Goal: Use online tool/utility: Use online tool/utility

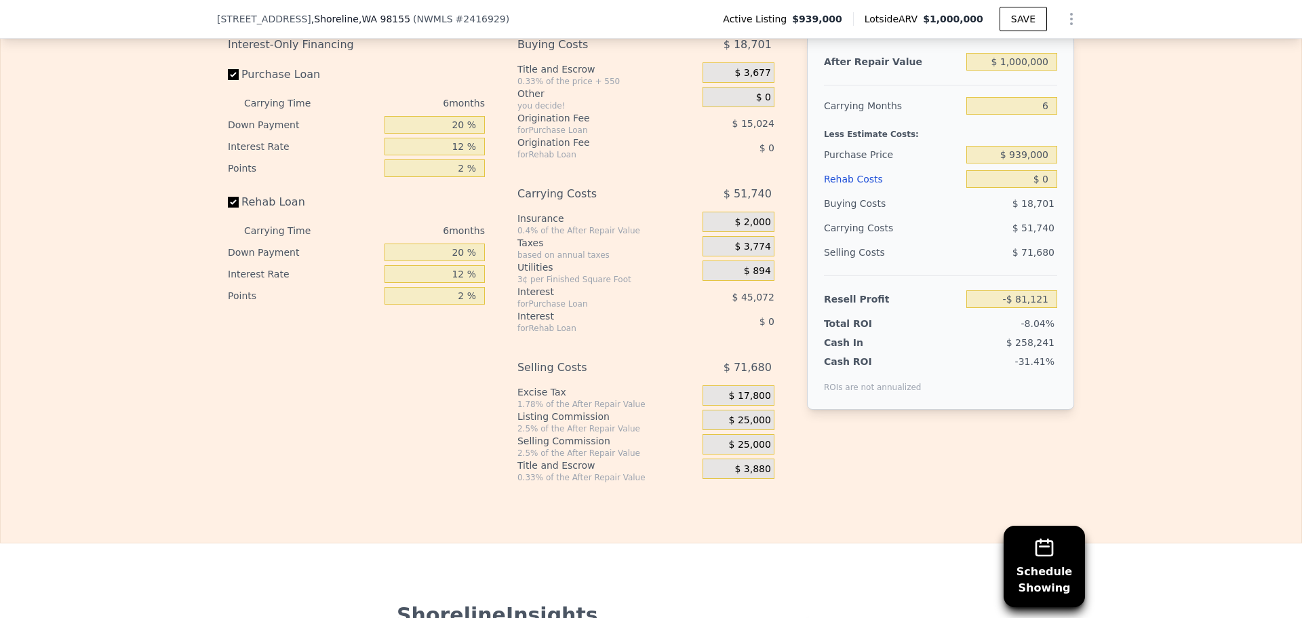
scroll to position [2029, 0]
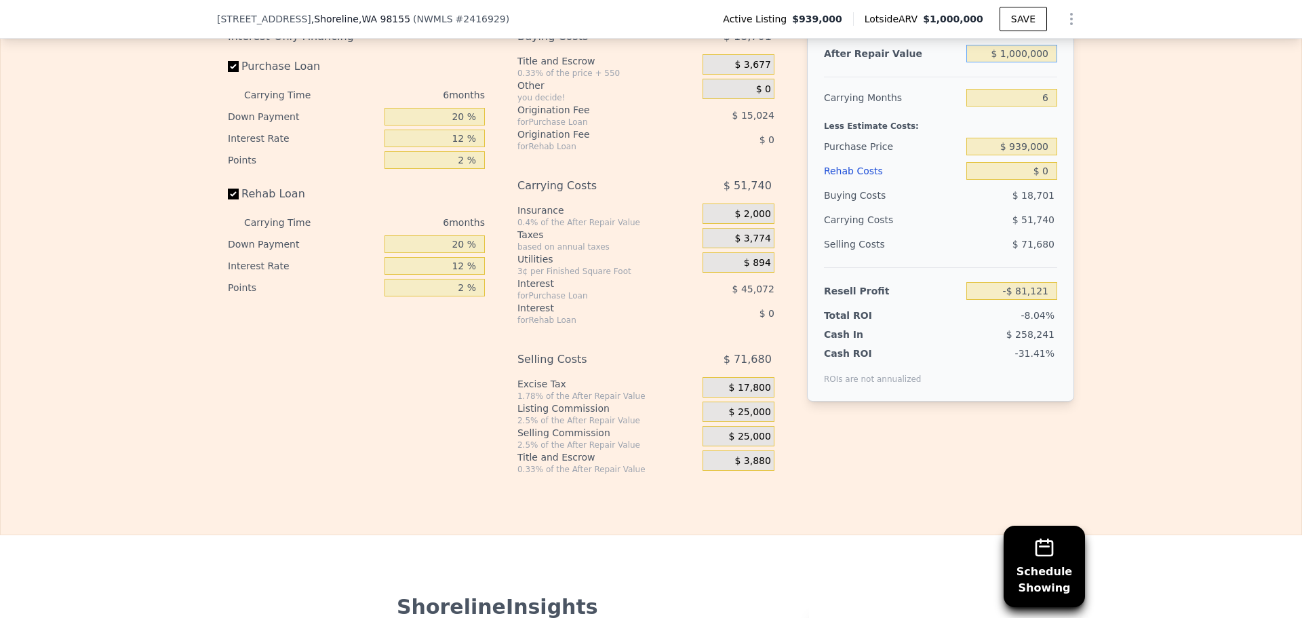
click at [1030, 62] on input "$ 1,000,000" at bounding box center [1011, 54] width 91 height 18
type input "$ 9"
type input "-$ 1,007,982"
type input "$ 91"
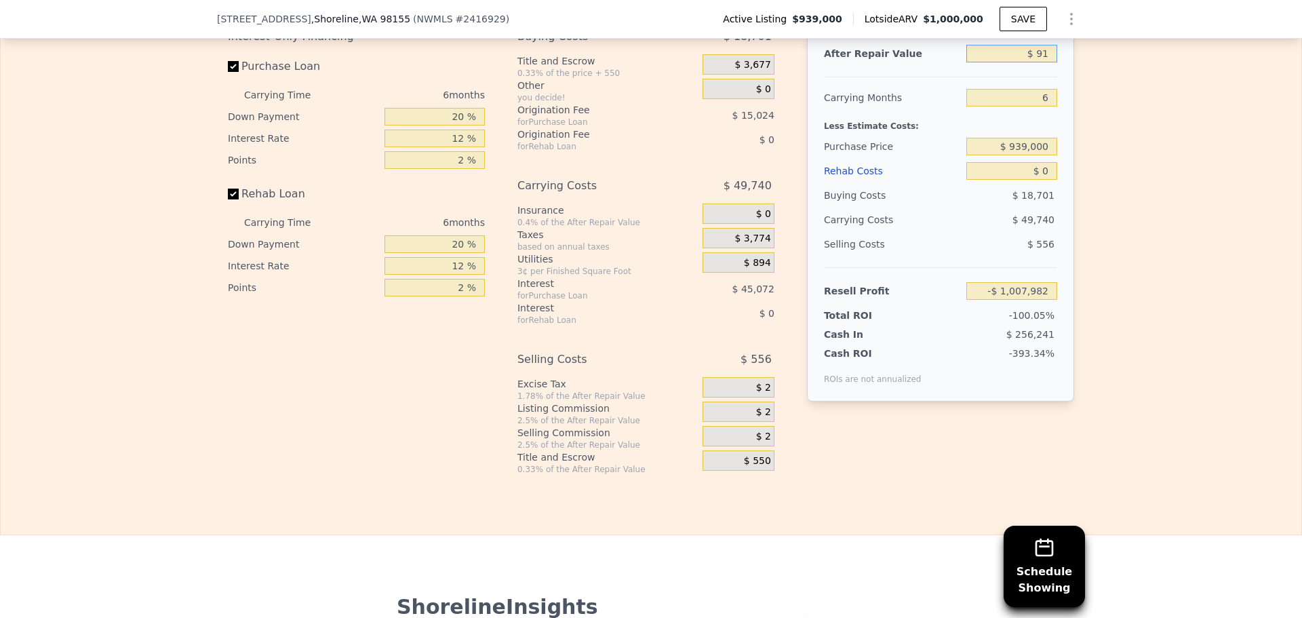
type input "-$ 1,007,906"
type input "$ 915,000"
type input "-$ 159,905"
type input "$ 915,000"
click at [1046, 106] on input "6" at bounding box center [1011, 98] width 91 height 18
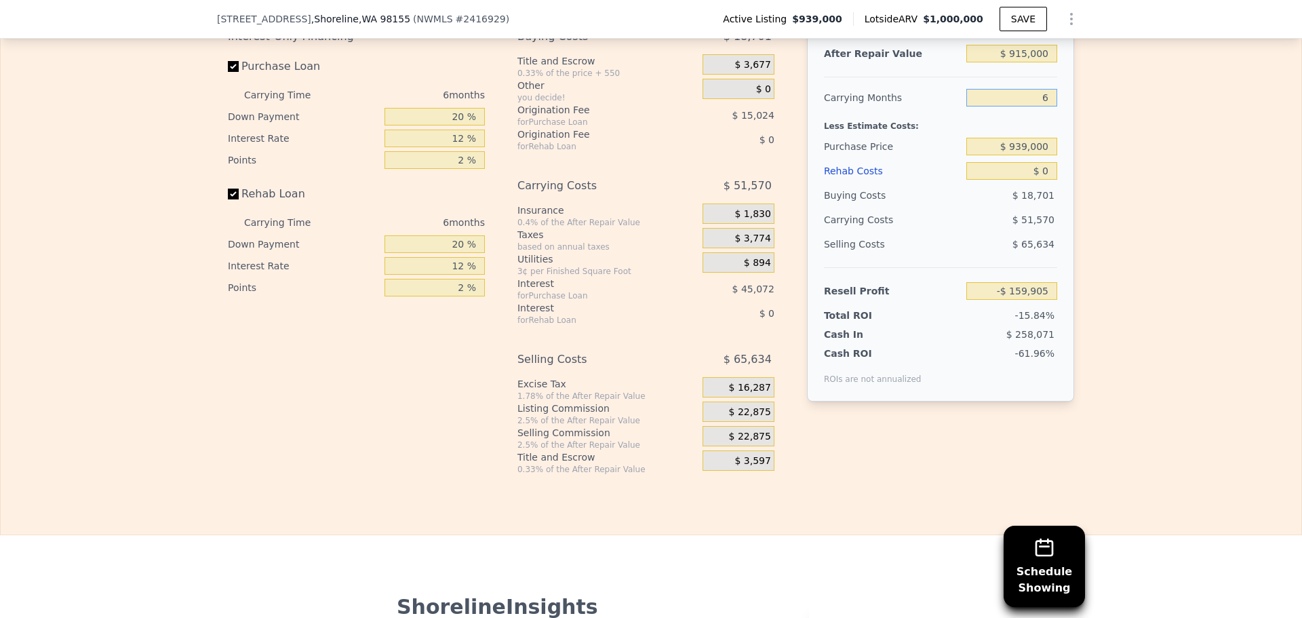
click at [1046, 106] on input "6" at bounding box center [1011, 98] width 91 height 18
type input "8"
type input "-$ 177,095"
type input "8"
click at [1037, 155] on input "$ 939,000" at bounding box center [1011, 147] width 91 height 18
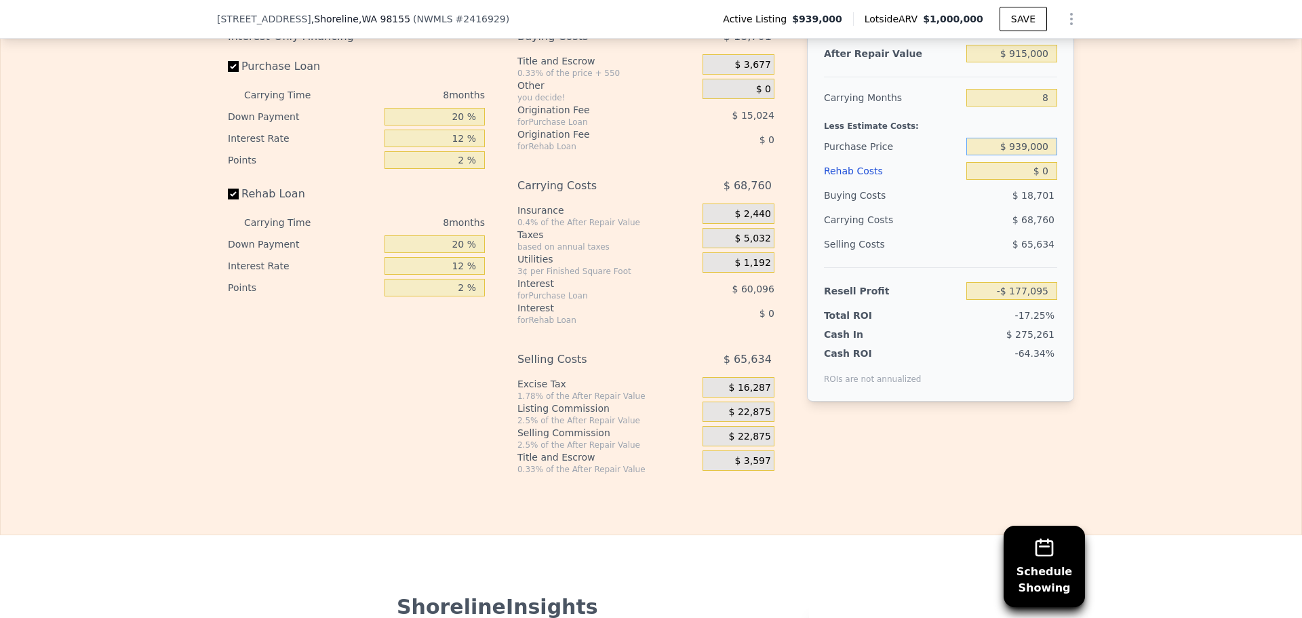
click at [1037, 155] on input "$ 939,000" at bounding box center [1011, 147] width 91 height 18
type input "$ 575,000"
click at [1037, 180] on input "$ 0" at bounding box center [1011, 171] width 91 height 18
type input "$ 217,237"
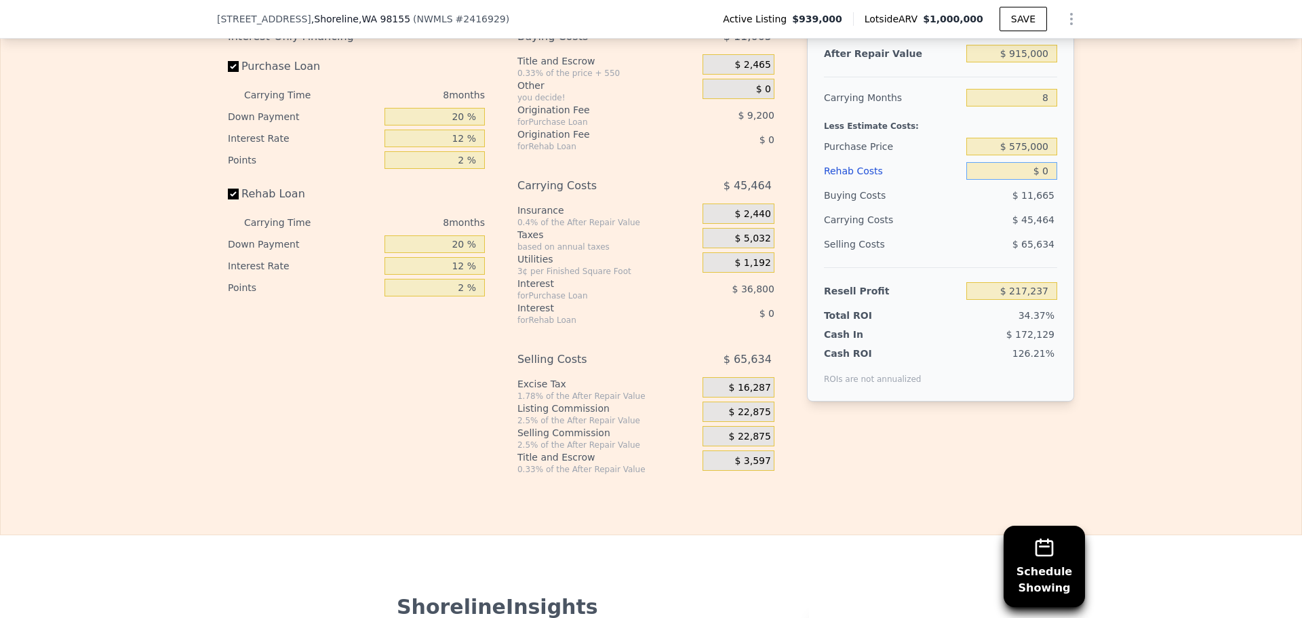
click at [1037, 180] on input "$ 0" at bounding box center [1011, 171] width 91 height 18
type input "$ 1"
type input "$ 217,236"
type input "$ 13"
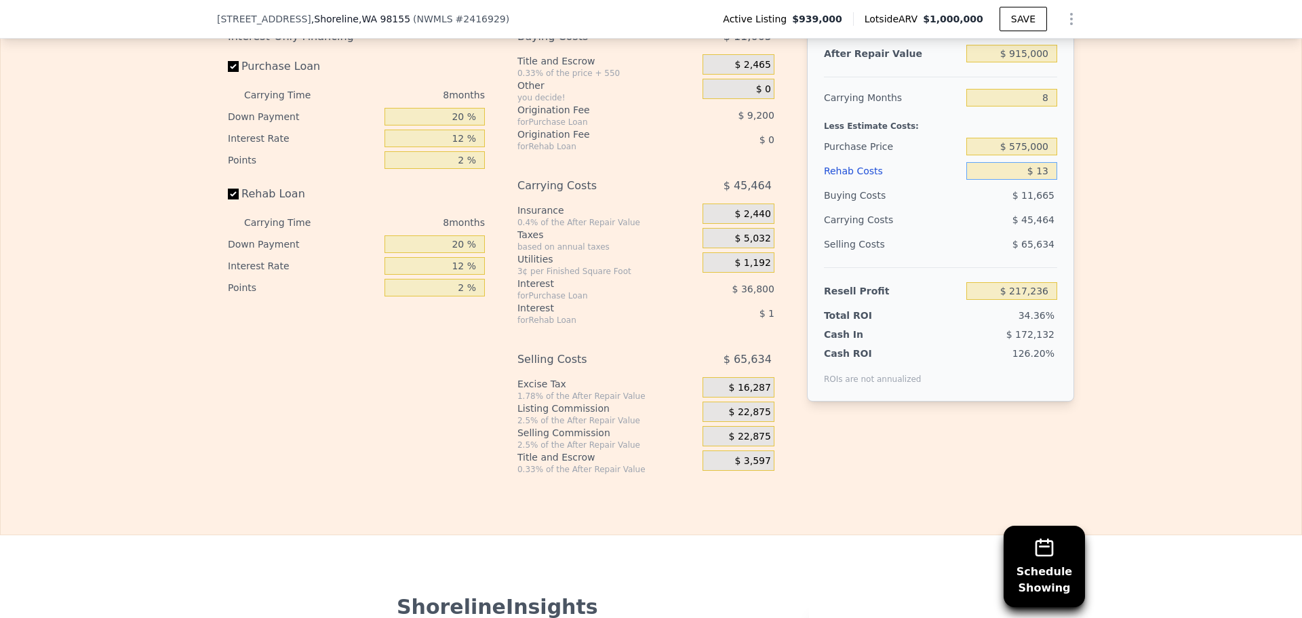
type input "$ 217,224"
type input "$ 135"
type input "$ 217,092"
type input "$ 135,000"
type input "$ 71,437"
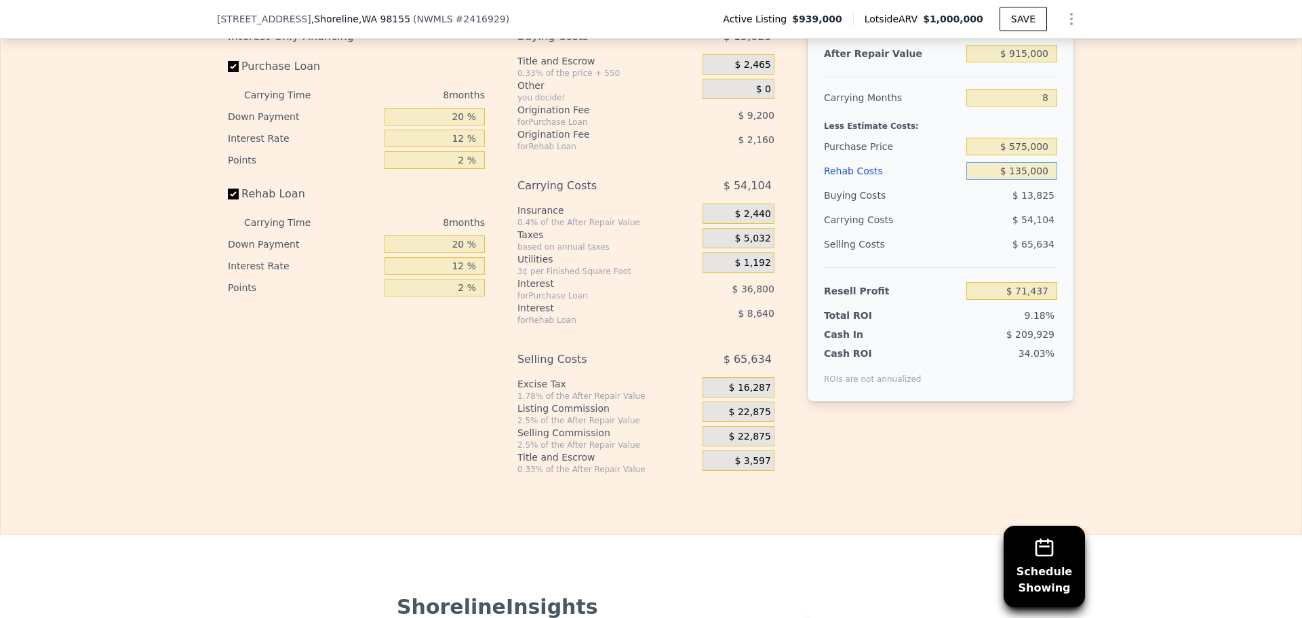
type input "$ 135,000"
click at [755, 418] on span "$ 22,875" at bounding box center [750, 412] width 42 height 12
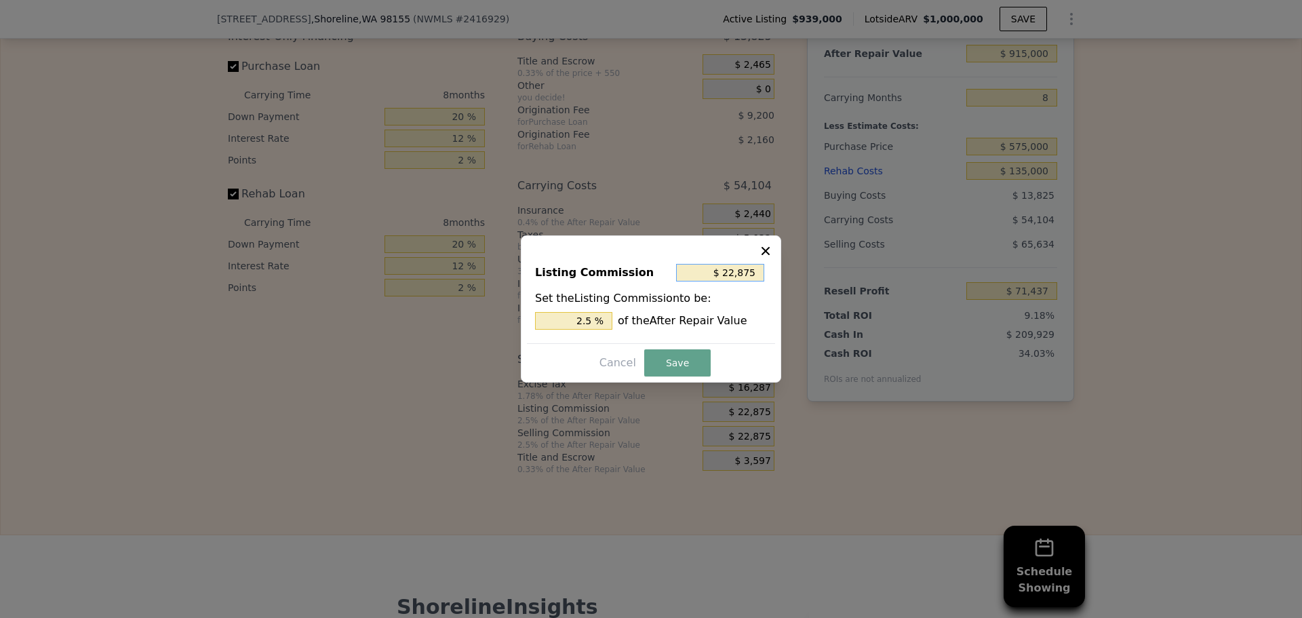
click at [743, 271] on input "$ 22,875" at bounding box center [720, 273] width 88 height 18
type input "$ 1"
type input "0.000 %"
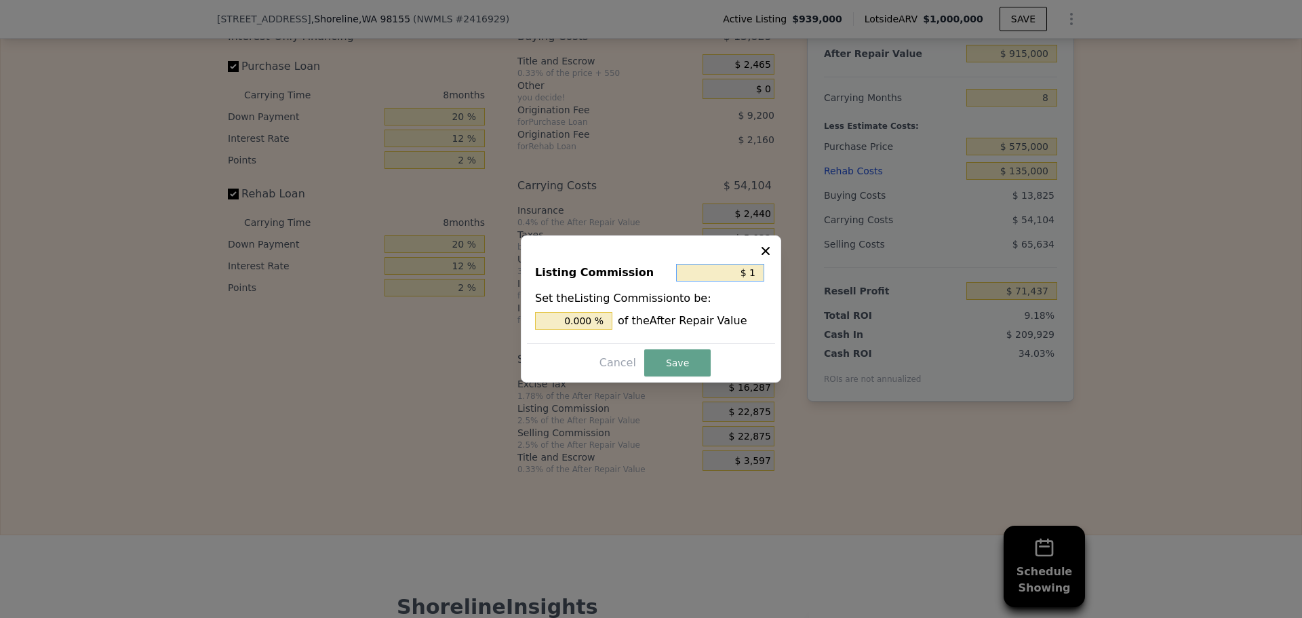
type input "$ 10"
type input "0.001 %"
type input "$ 100"
type input "0.011 %"
type input "$ 1,000"
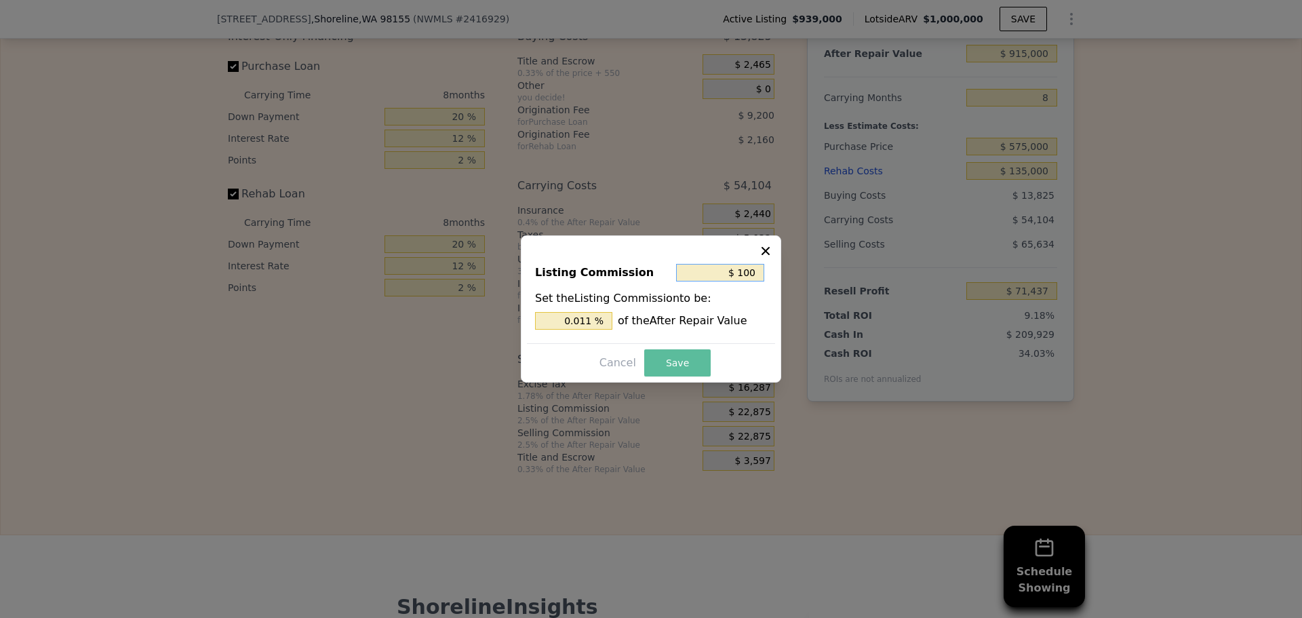
type input "0.109 %"
type input "$ 1,000"
click at [702, 367] on button "Save" at bounding box center [677, 362] width 66 height 27
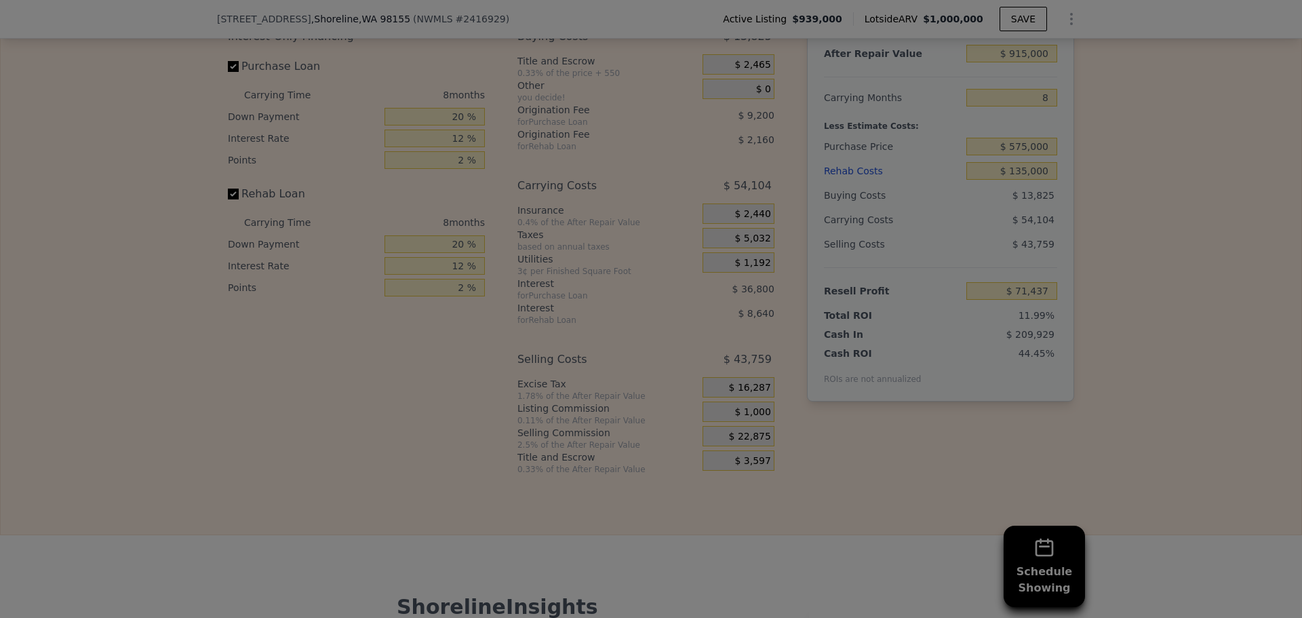
type input "$ 93,312"
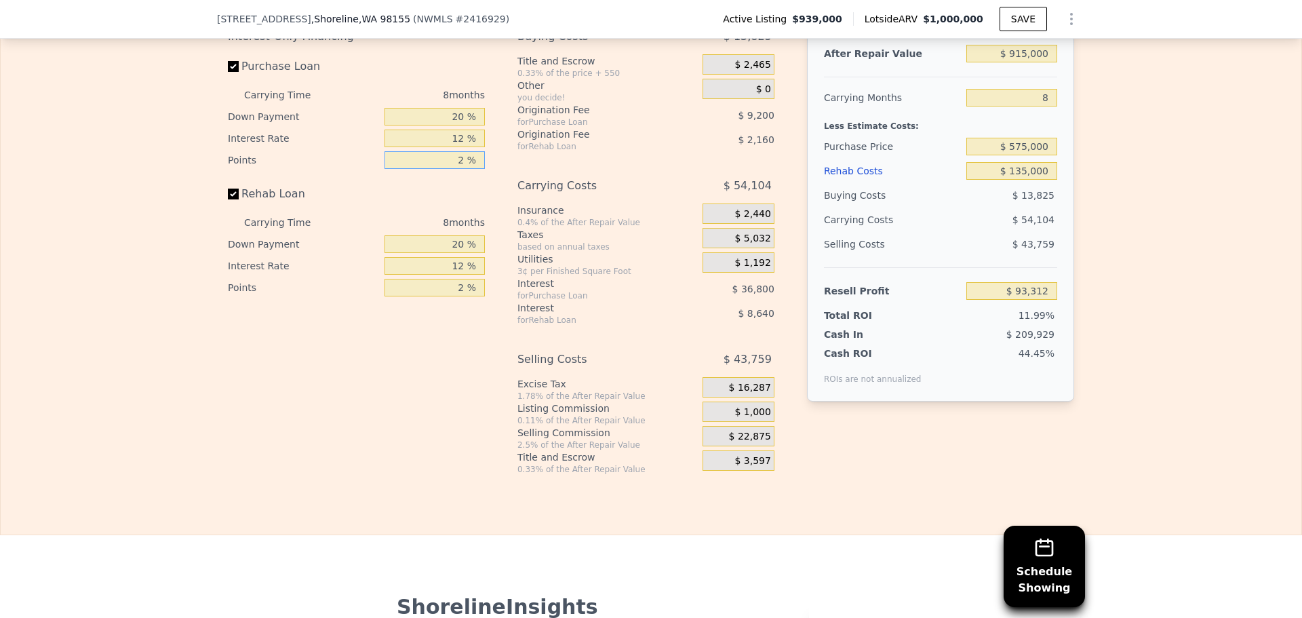
click at [445, 169] on input "2 %" at bounding box center [434, 160] width 100 height 18
type input "1 %"
type input "$ 97,912"
type input "1 %"
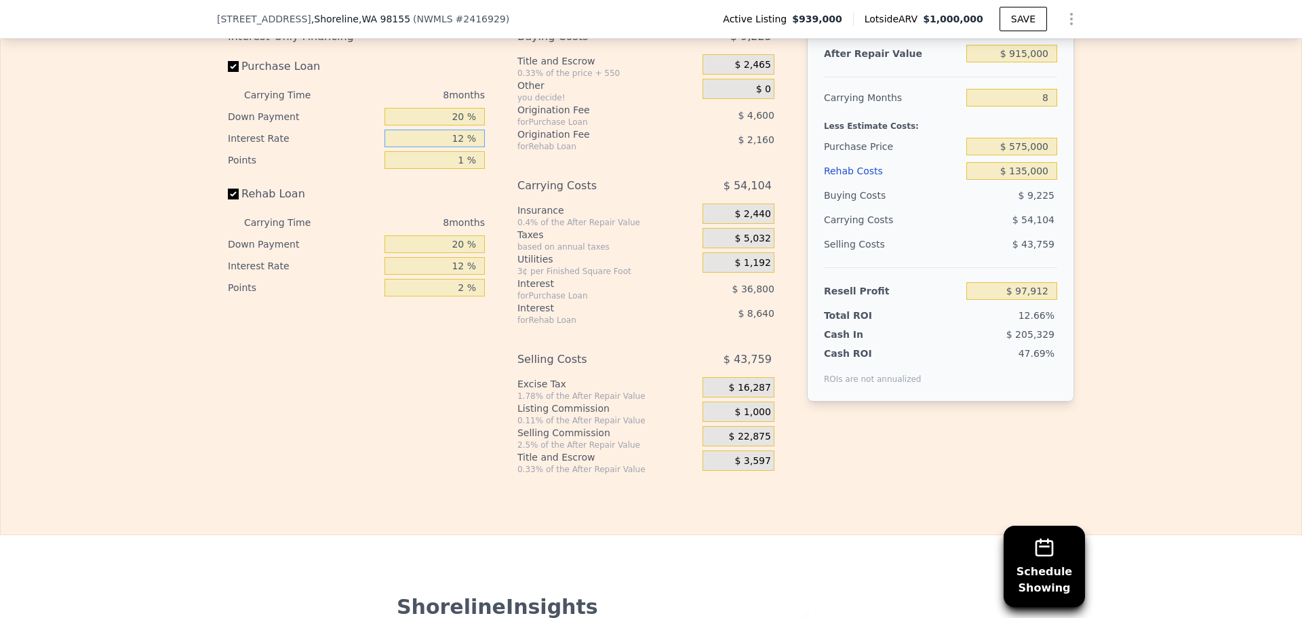
click at [447, 147] on input "12 %" at bounding box center [434, 139] width 100 height 18
type input "1 %"
type input "$ 131,648"
type input "10 %"
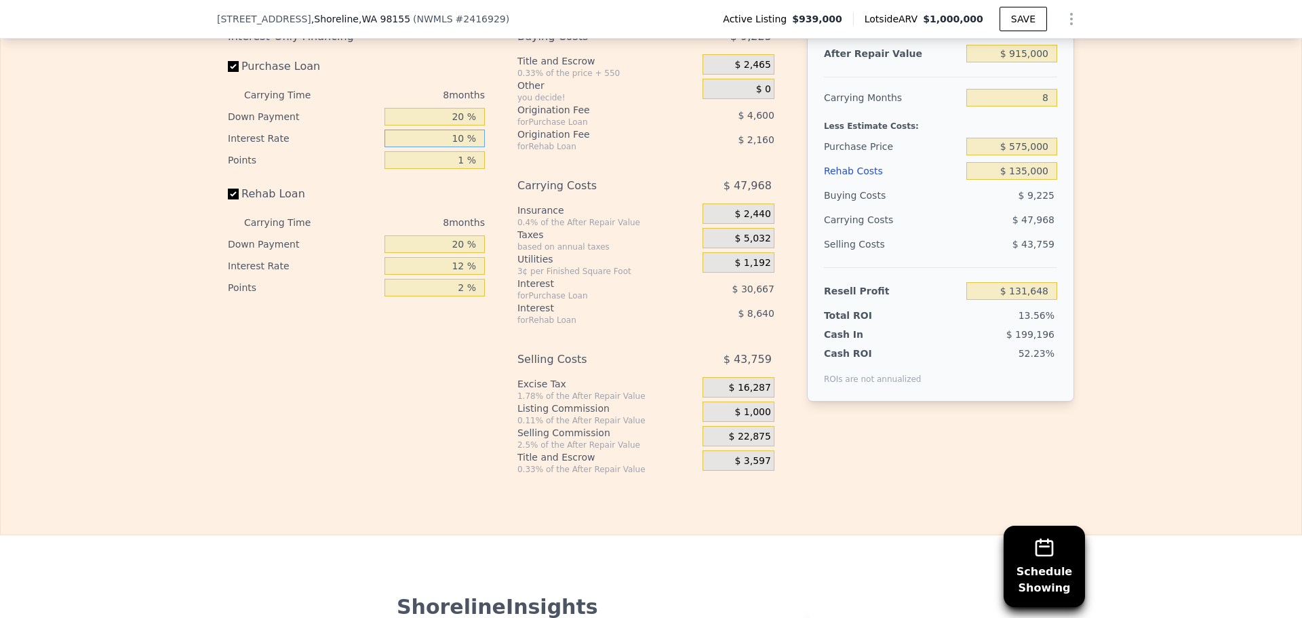
type input "$ 104,048"
type input "10 %"
click at [445, 125] on input "20 %" at bounding box center [434, 117] width 100 height 18
type input "1 %"
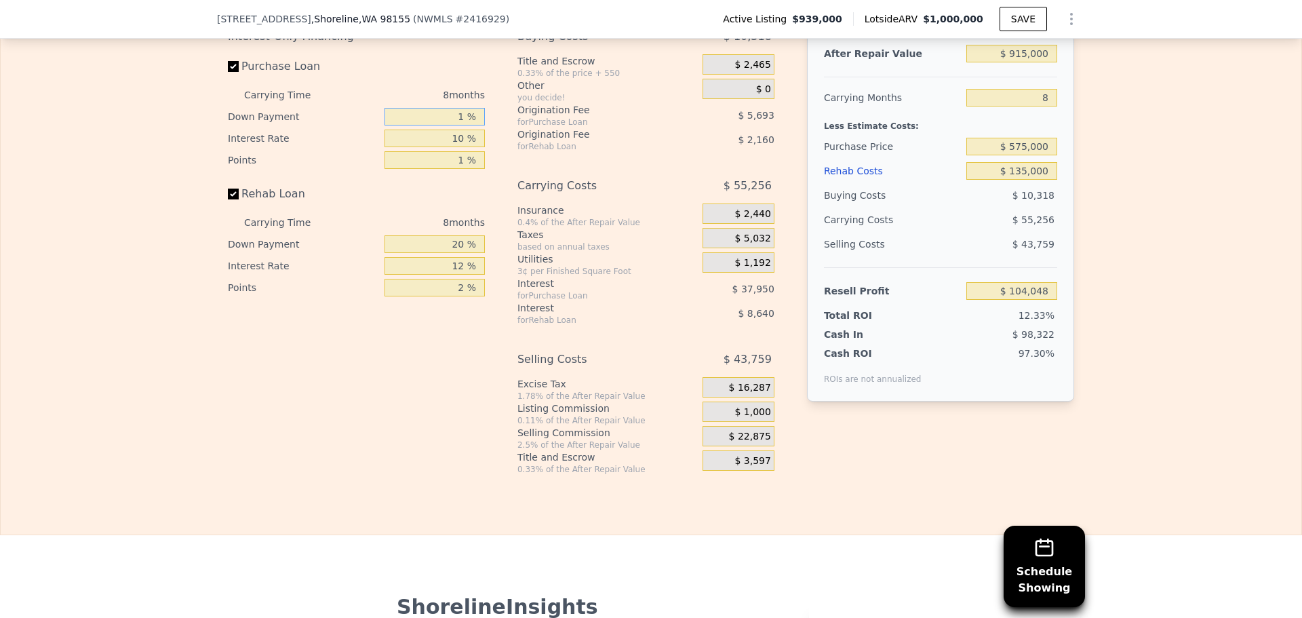
type input "$ 95,667"
type input "10 %"
type input "$ 99,633"
type input "10 %"
click at [457, 296] on input "2 %" at bounding box center [434, 288] width 100 height 18
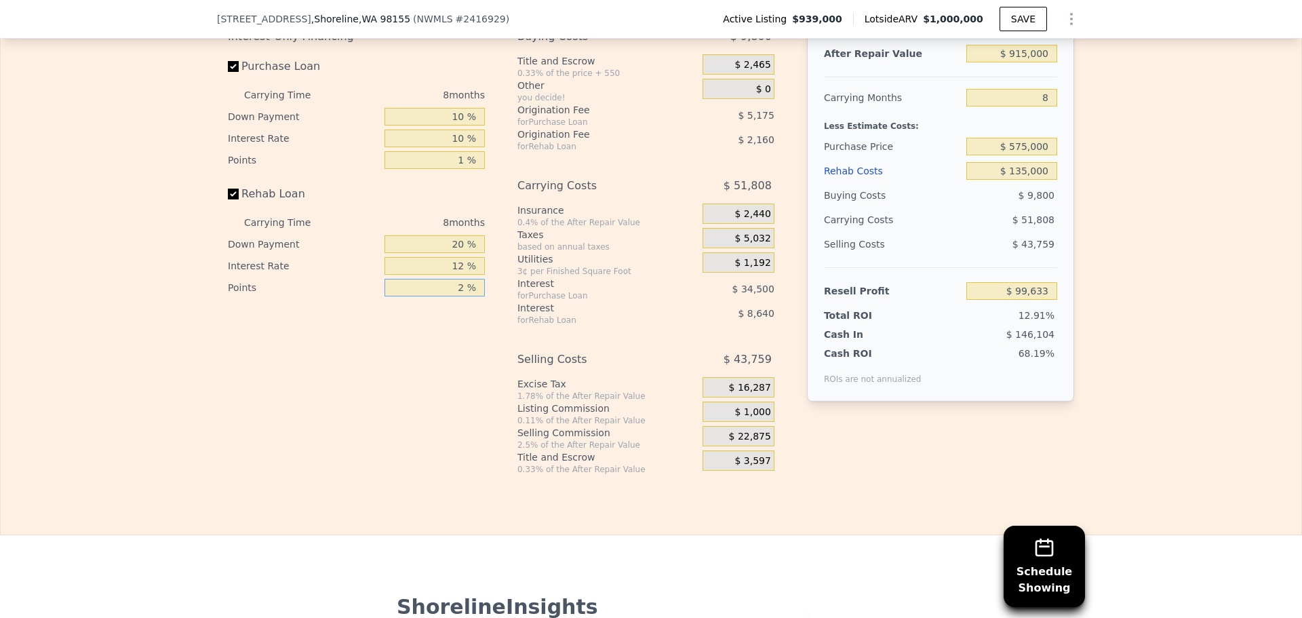
click at [457, 296] on input "2 %" at bounding box center [434, 288] width 100 height 18
type input "1 %"
type input "$ 100,713"
type input "1 %"
click at [450, 275] on input "12 %" at bounding box center [434, 266] width 100 height 18
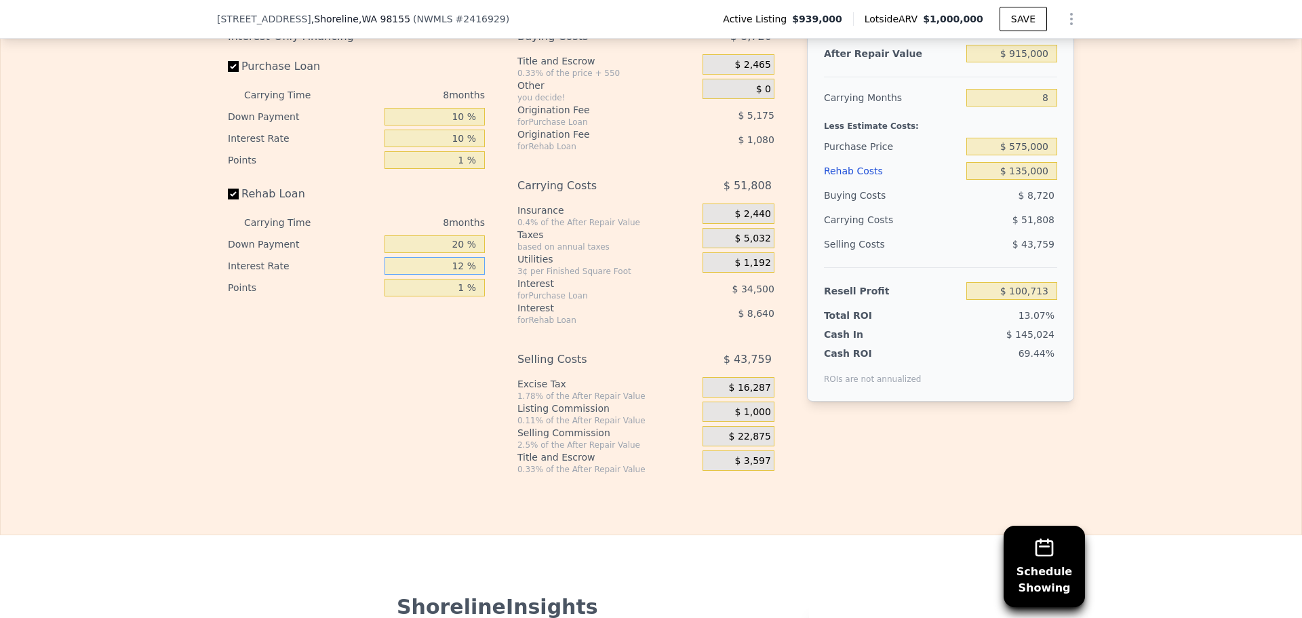
click at [450, 275] on input "12 %" at bounding box center [434, 266] width 100 height 18
type input "1 %"
type input "$ 108,633"
type input "10 %"
type input "$ 102,153"
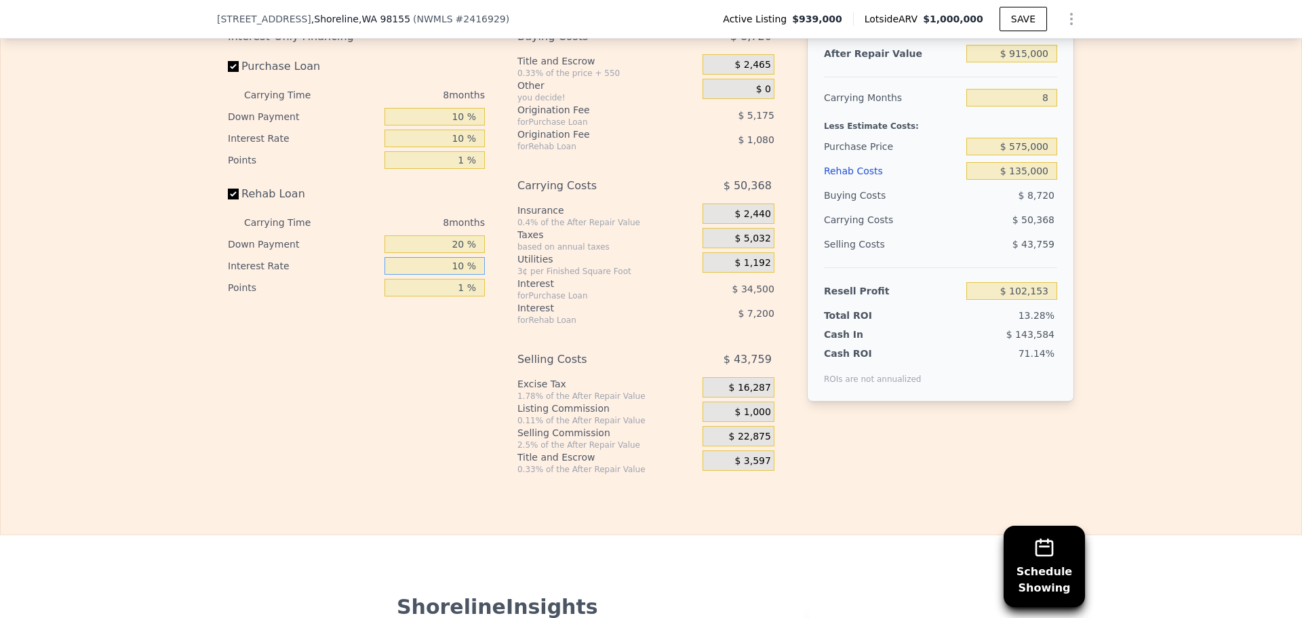
type input "10 %"
click at [450, 253] on input "20 %" at bounding box center [434, 244] width 100 height 18
type input "1 %"
type input "$ 100,184"
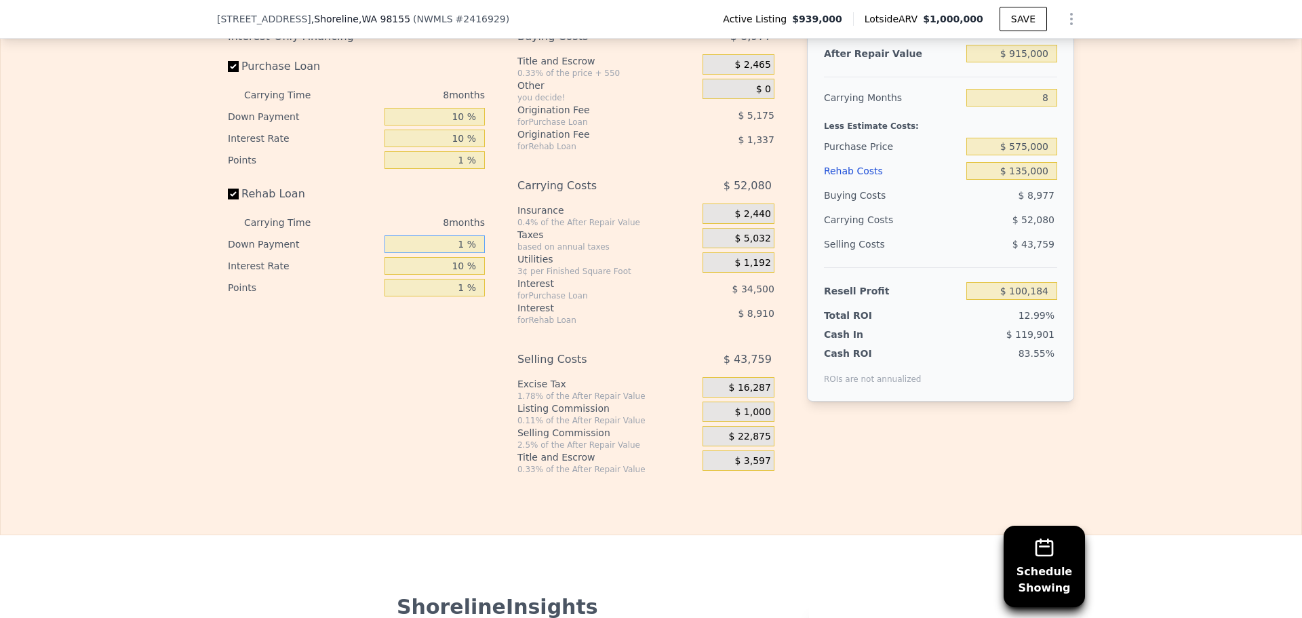
type input "10 %"
type input "$ 101,114"
type input "10 %"
click at [1027, 62] on input "$ 915,000" at bounding box center [1011, 54] width 91 height 18
